Goal: Information Seeking & Learning: Learn about a topic

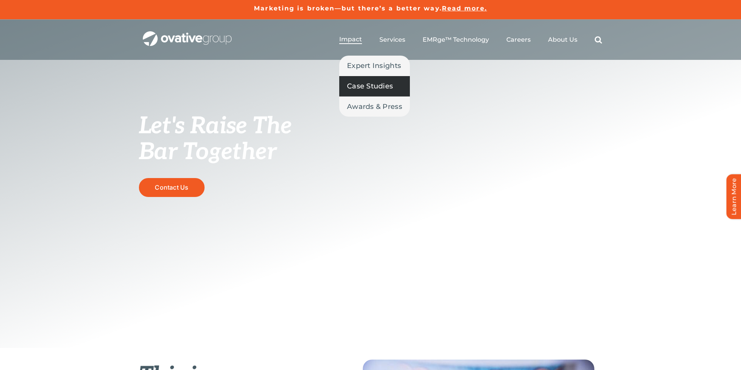
click at [365, 84] on span "Case Studies" at bounding box center [370, 86] width 46 height 11
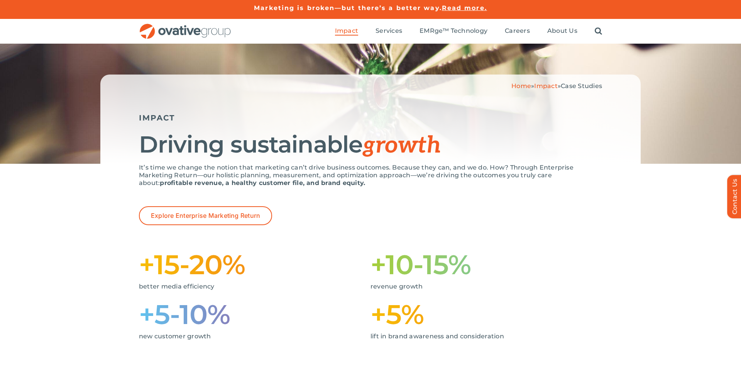
scroll to position [2, 0]
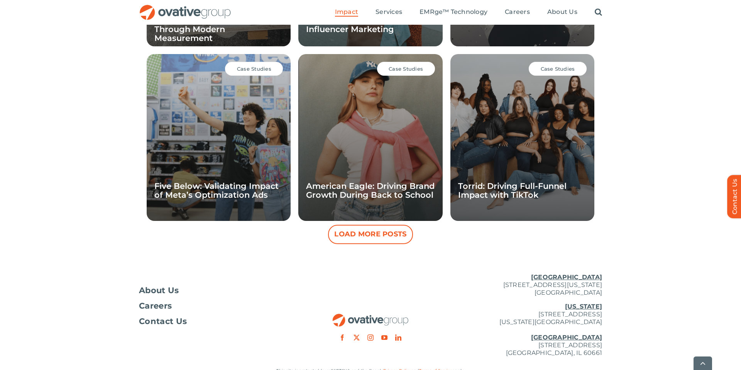
scroll to position [693, 0]
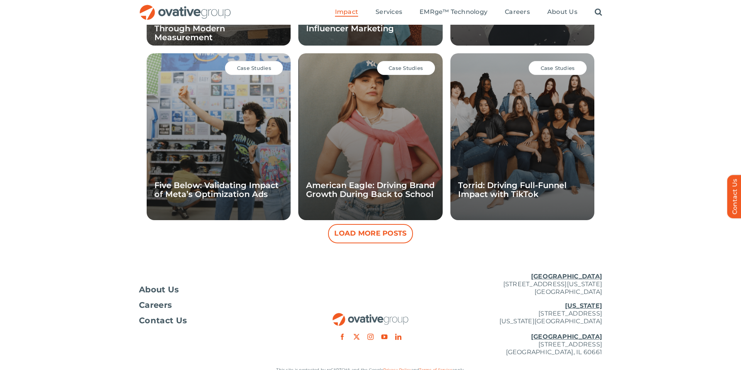
click at [391, 232] on button "Load More Posts" at bounding box center [370, 233] width 85 height 19
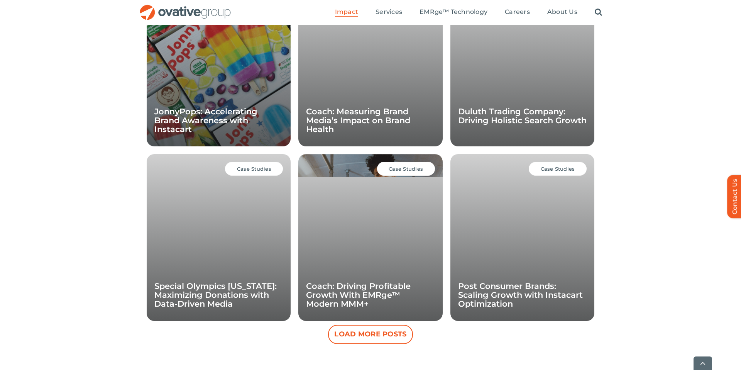
scroll to position [947, 0]
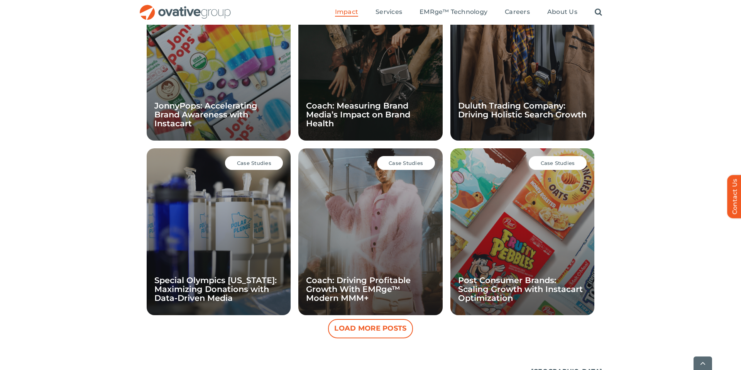
drag, startPoint x: 385, startPoint y: 332, endPoint x: 369, endPoint y: 327, distance: 16.2
click at [385, 332] on button "Load More Posts" at bounding box center [370, 328] width 85 height 19
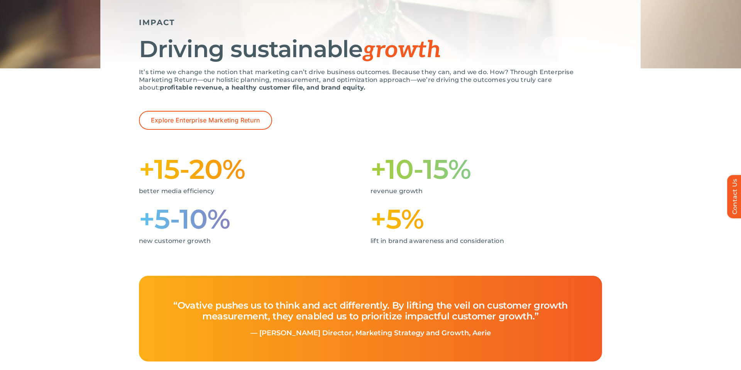
scroll to position [0, 0]
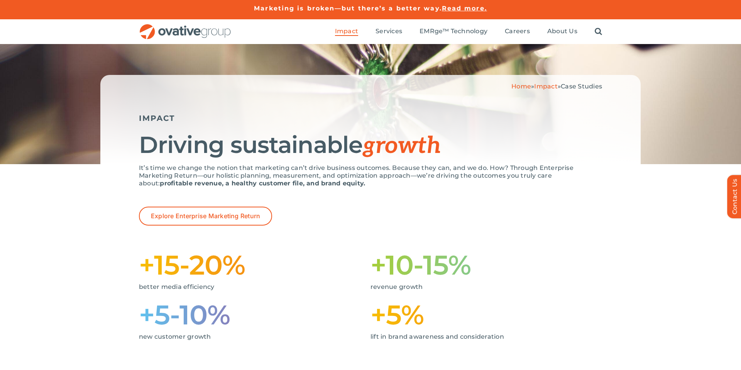
click at [187, 31] on img "OG_Full_horizontal_RGB" at bounding box center [185, 32] width 93 height 16
